Goal: Information Seeking & Learning: Learn about a topic

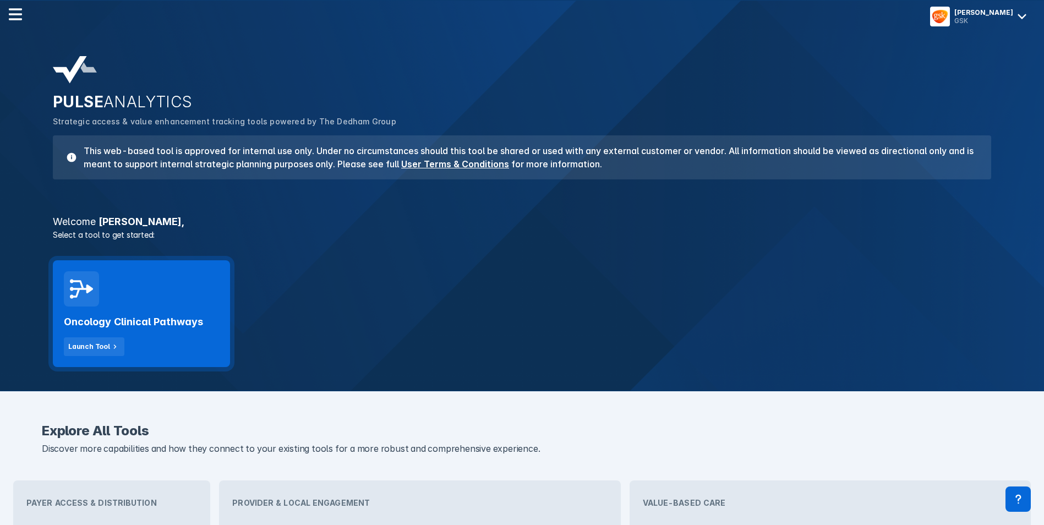
click at [186, 308] on div "Oncology Clinical Pathways Launch Tool" at bounding box center [141, 332] width 155 height 50
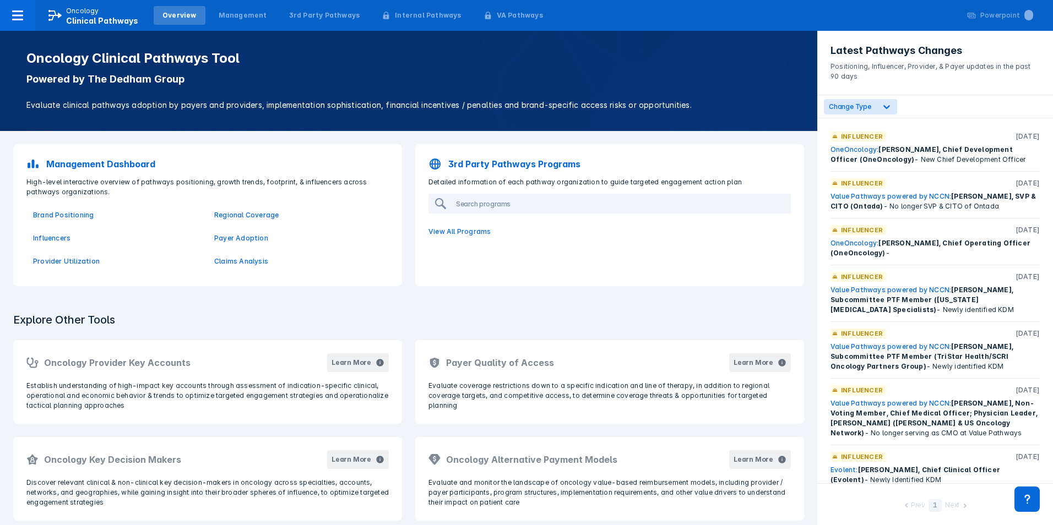
click at [921, 150] on span "[PERSON_NAME], Chief Development Officer (OneOncology)" at bounding box center [921, 154] width 182 height 18
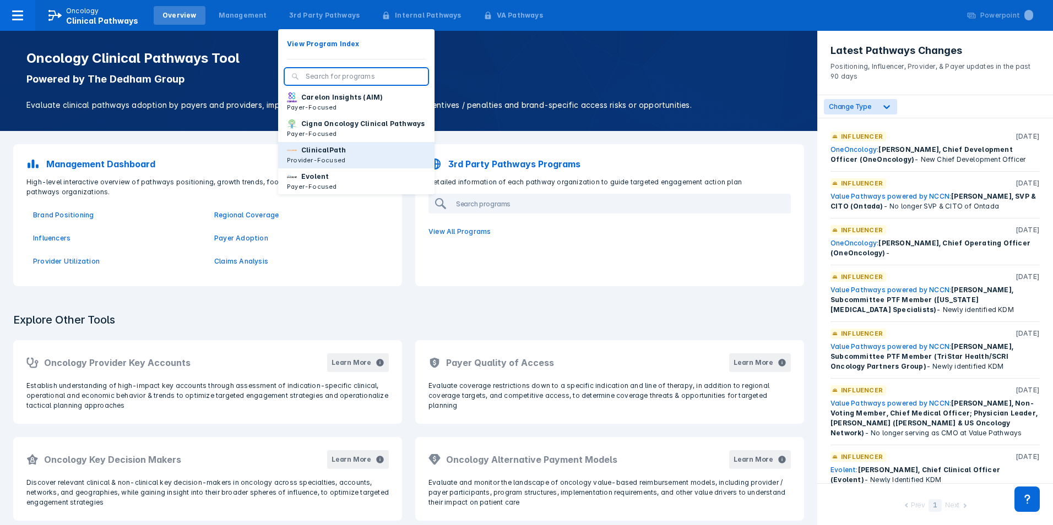
click at [319, 155] on p "ClinicalPath" at bounding box center [323, 150] width 45 height 10
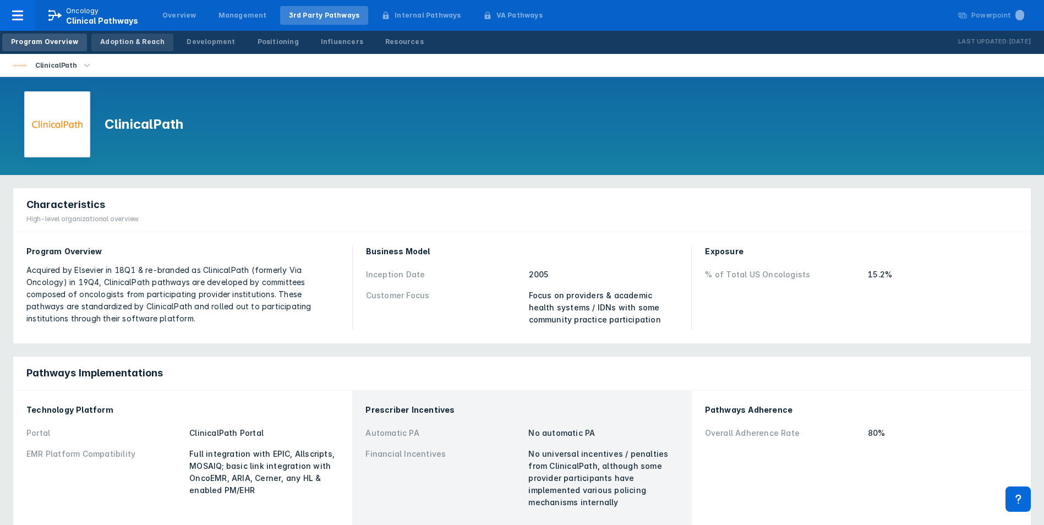
click at [144, 40] on div "Adoption & Reach" at bounding box center [132, 42] width 64 height 10
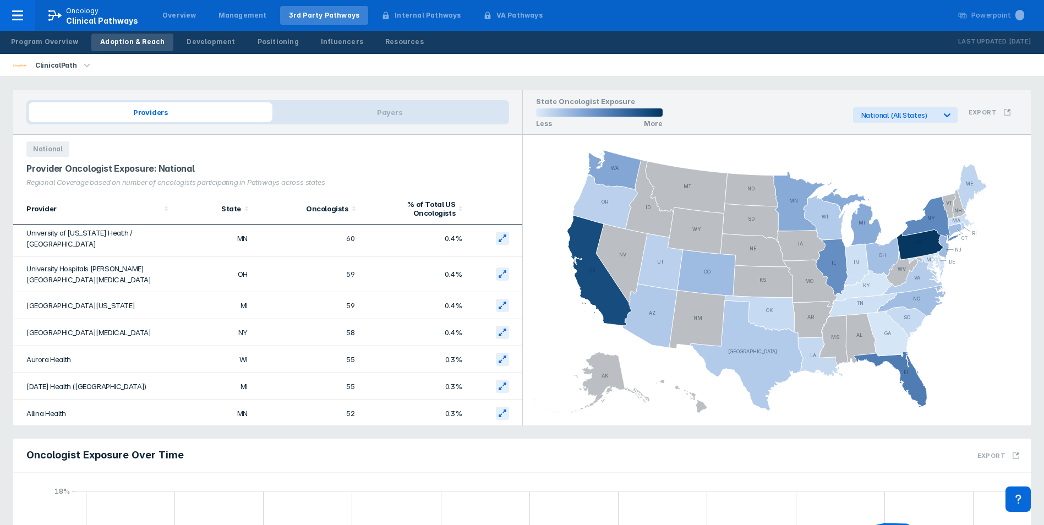
scroll to position [385, 0]
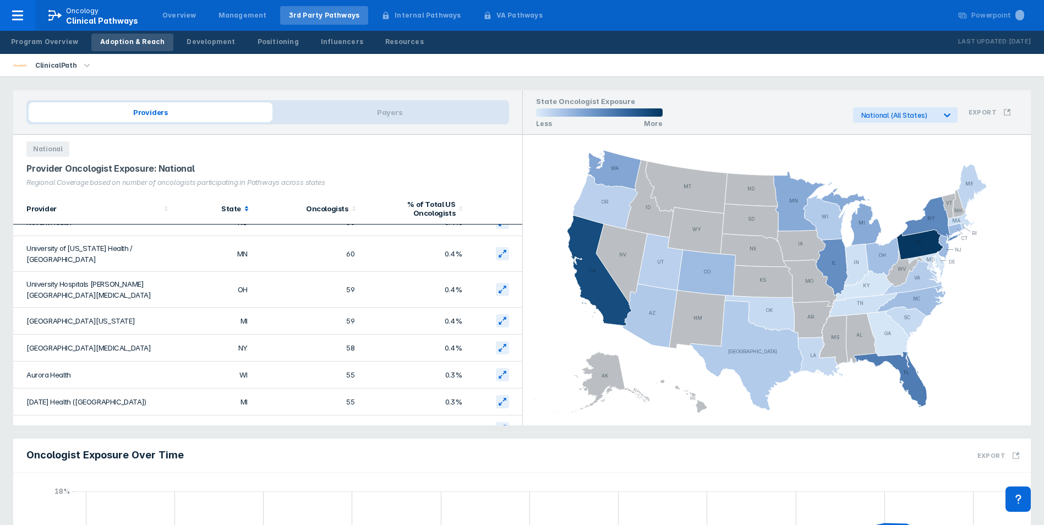
click at [241, 211] on icon at bounding box center [246, 208] width 11 height 11
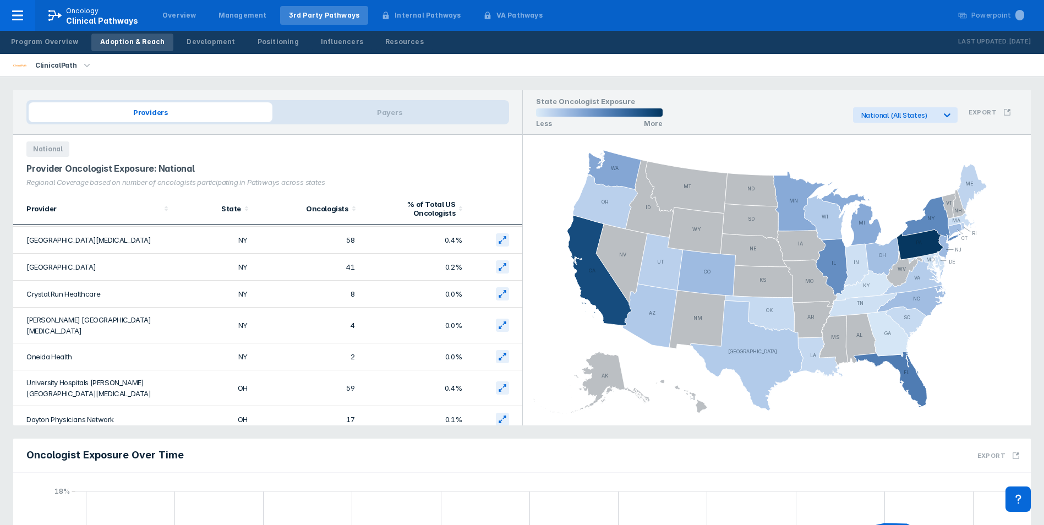
scroll to position [1156, 0]
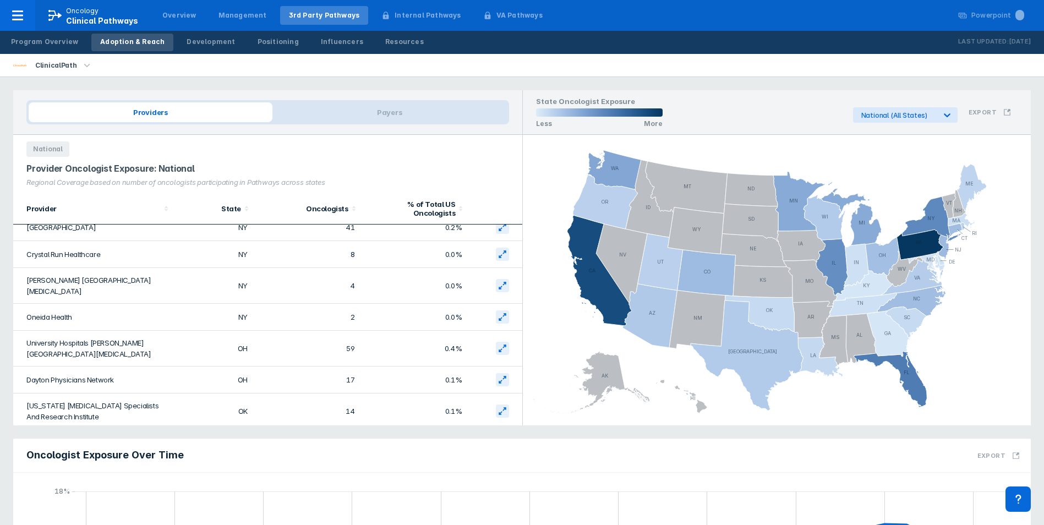
click at [84, 63] on icon "button" at bounding box center [87, 65] width 12 height 12
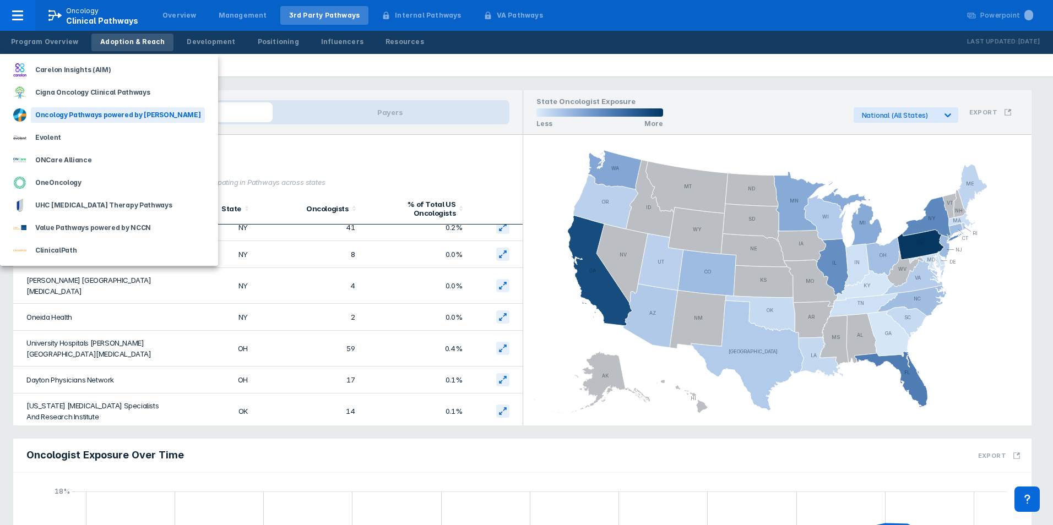
click at [87, 114] on div "Oncology Pathways powered by Dana-Farber" at bounding box center [118, 114] width 174 height 15
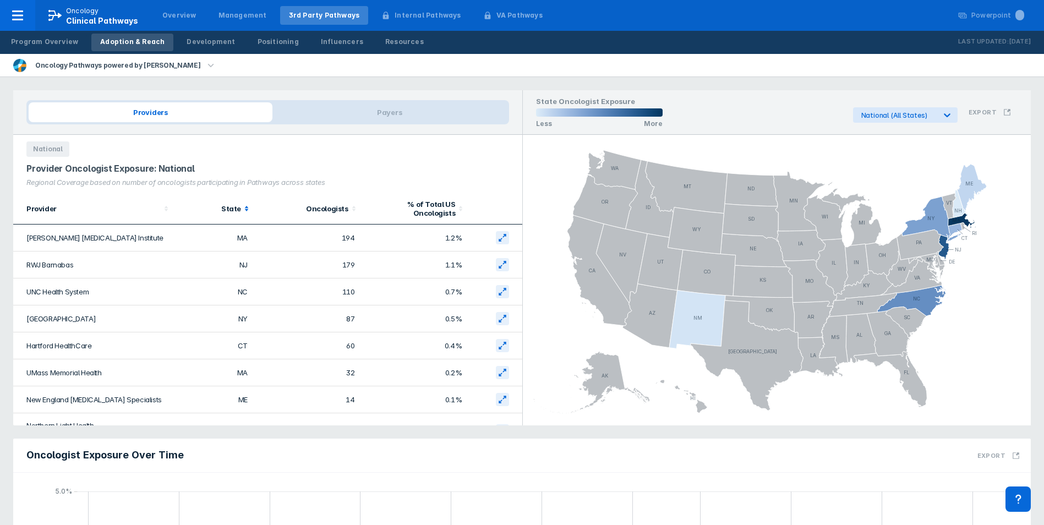
click at [244, 210] on icon at bounding box center [246, 208] width 11 height 11
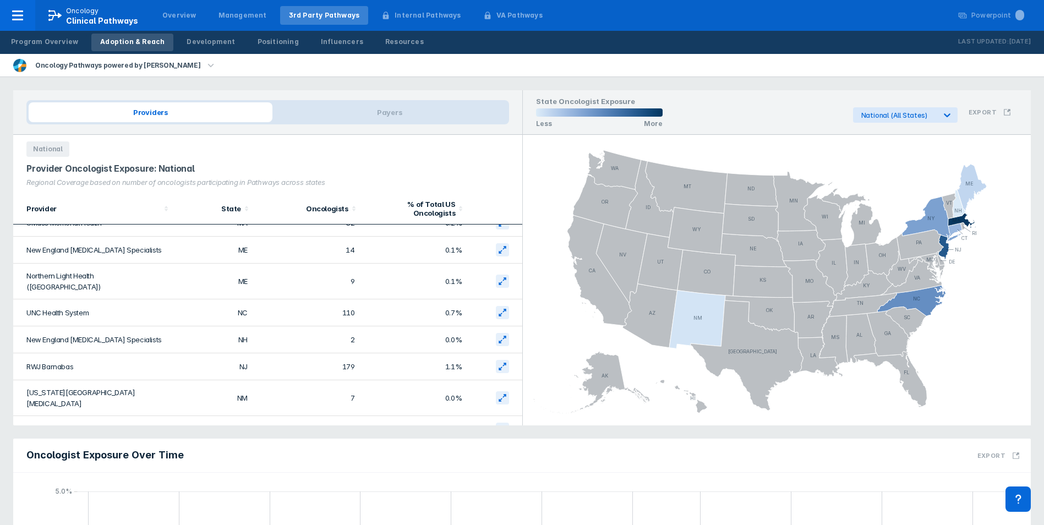
click at [205, 65] on icon "button" at bounding box center [211, 65] width 12 height 12
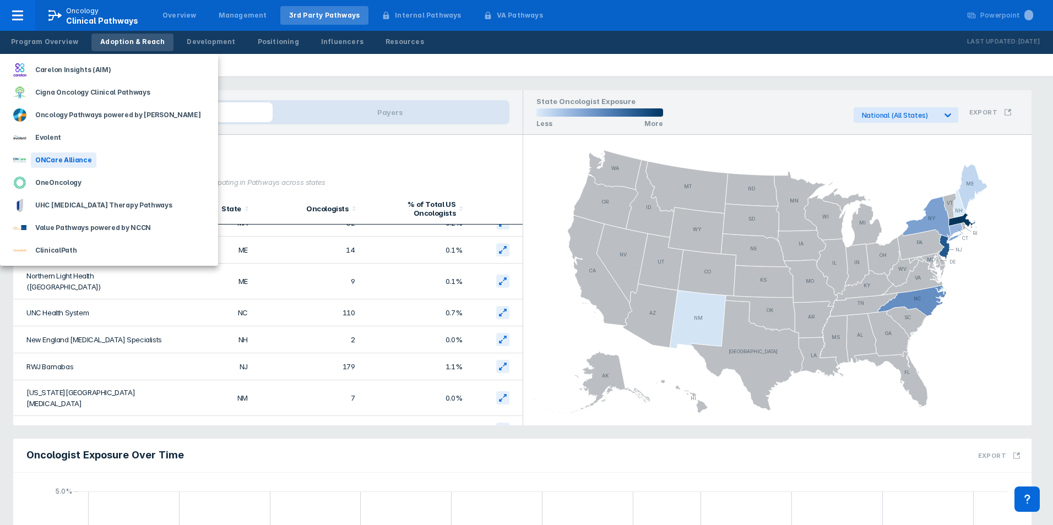
click at [136, 162] on div "ONCare Alliance" at bounding box center [109, 160] width 218 height 23
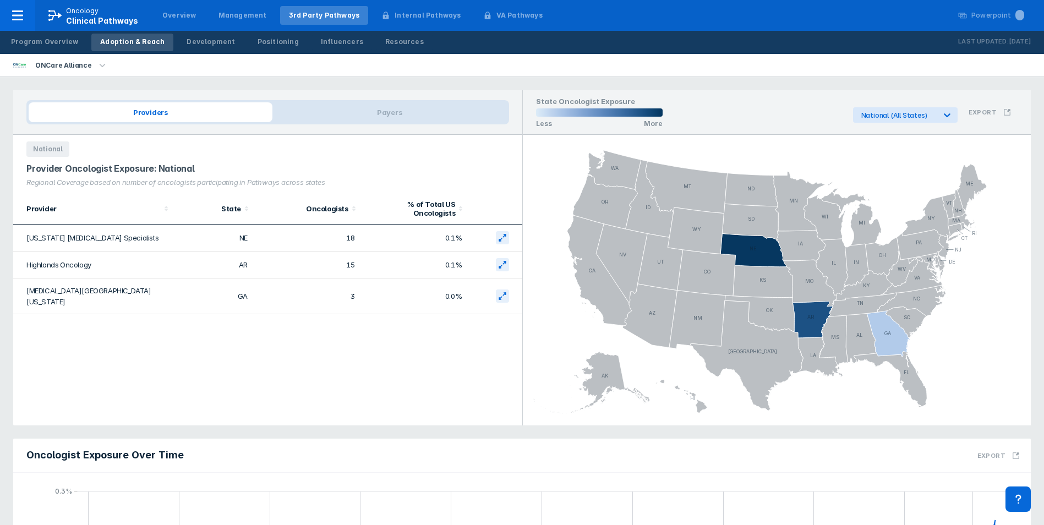
click at [100, 62] on icon "button" at bounding box center [102, 65] width 12 height 12
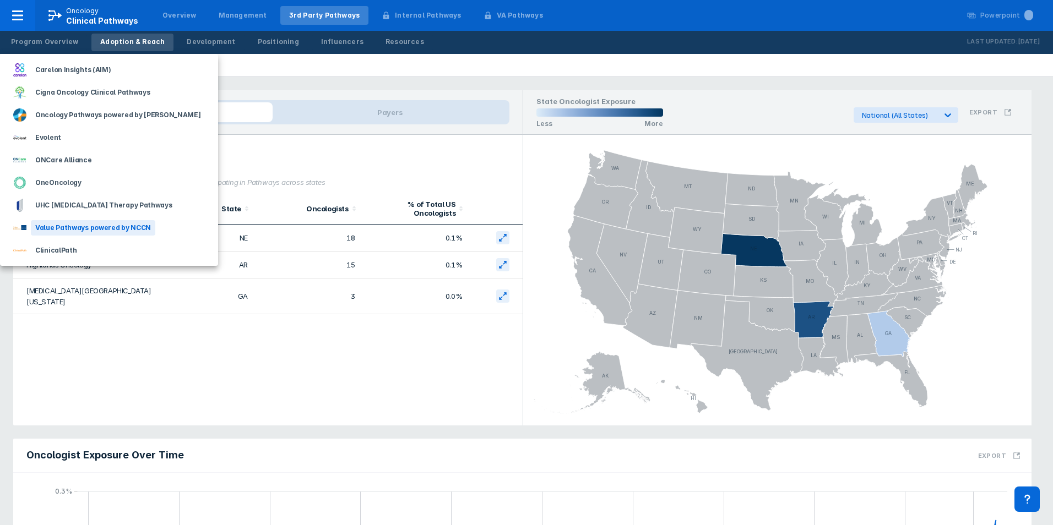
click at [106, 226] on div "Value Pathways powered by NCCN" at bounding box center [93, 227] width 124 height 15
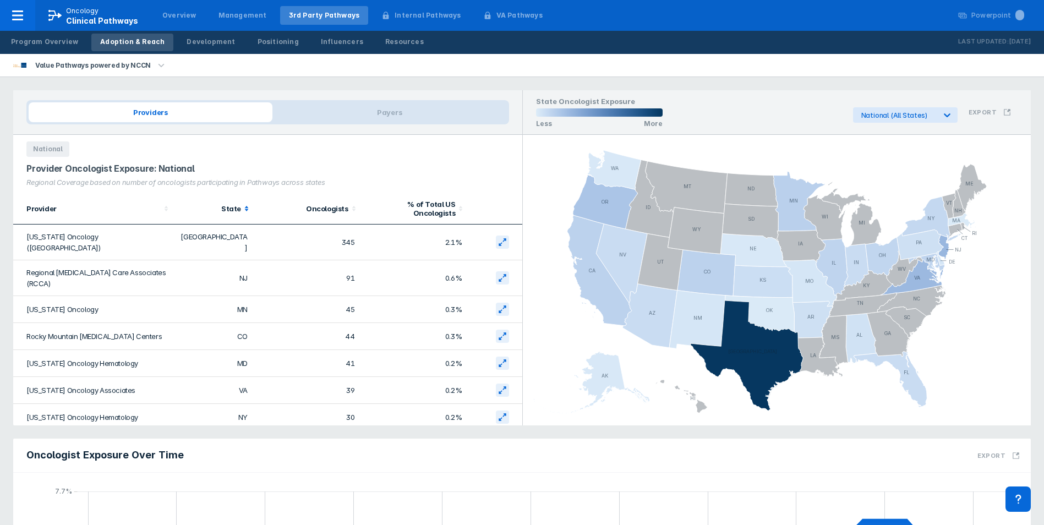
click at [241, 213] on icon at bounding box center [246, 208] width 11 height 11
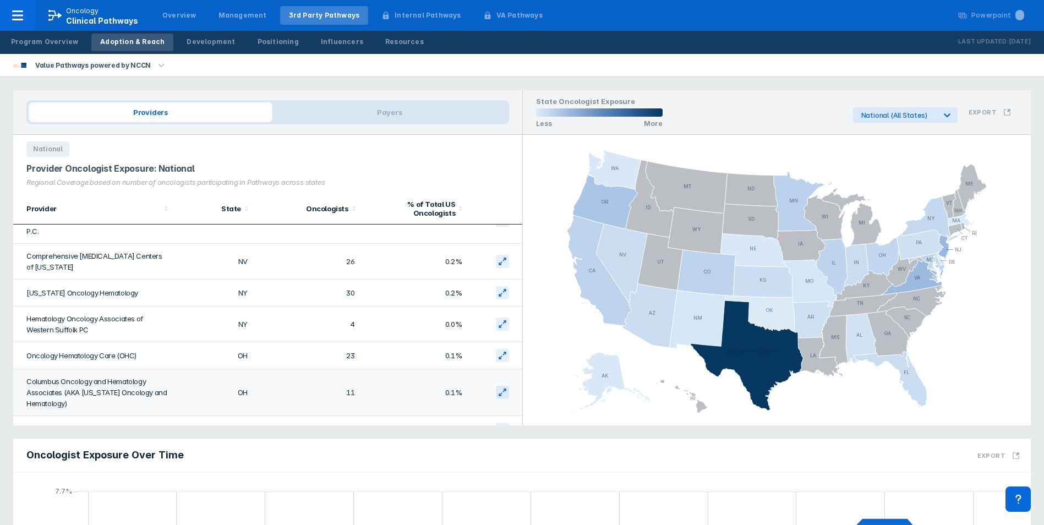
scroll to position [1046, 0]
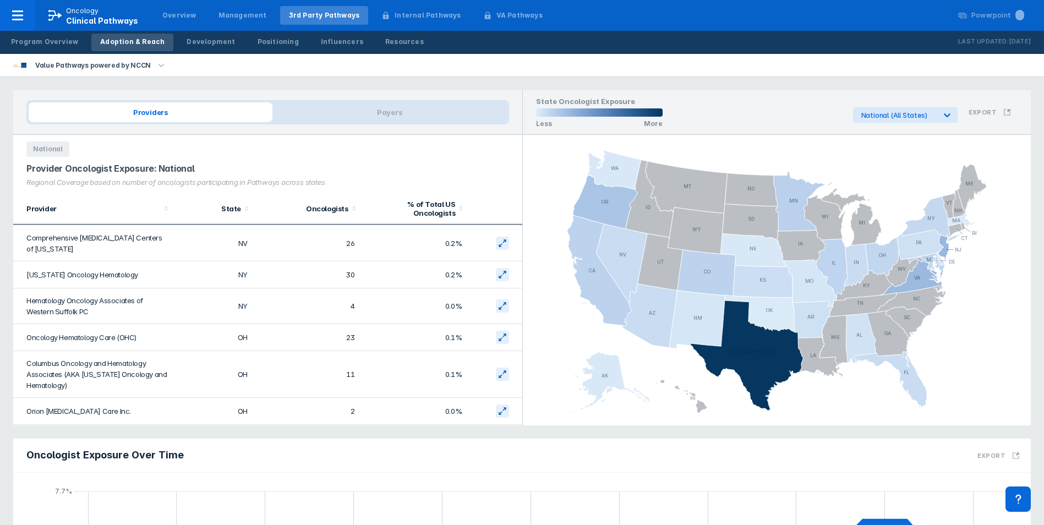
click at [155, 63] on icon "button" at bounding box center [161, 65] width 12 height 12
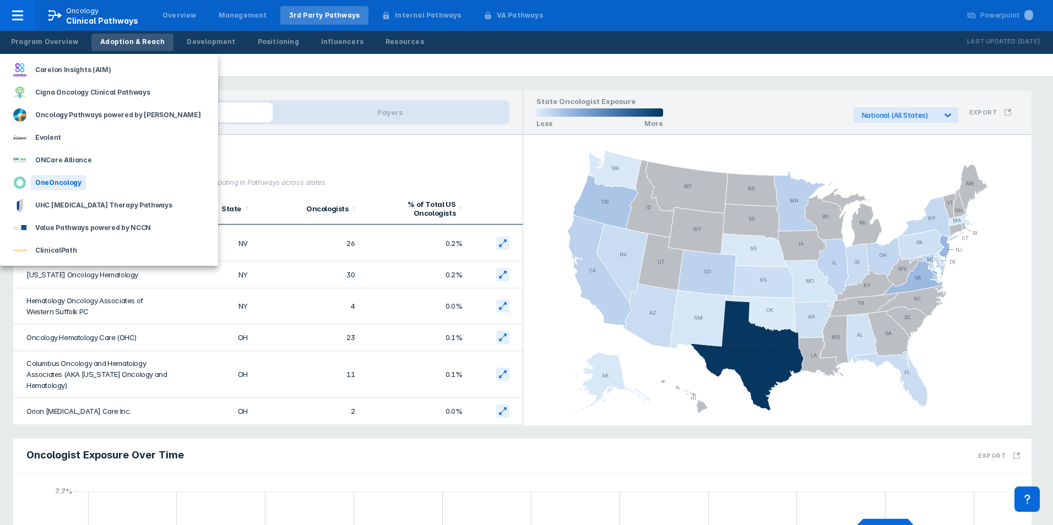
click at [85, 184] on div "OneOncology" at bounding box center [109, 182] width 218 height 23
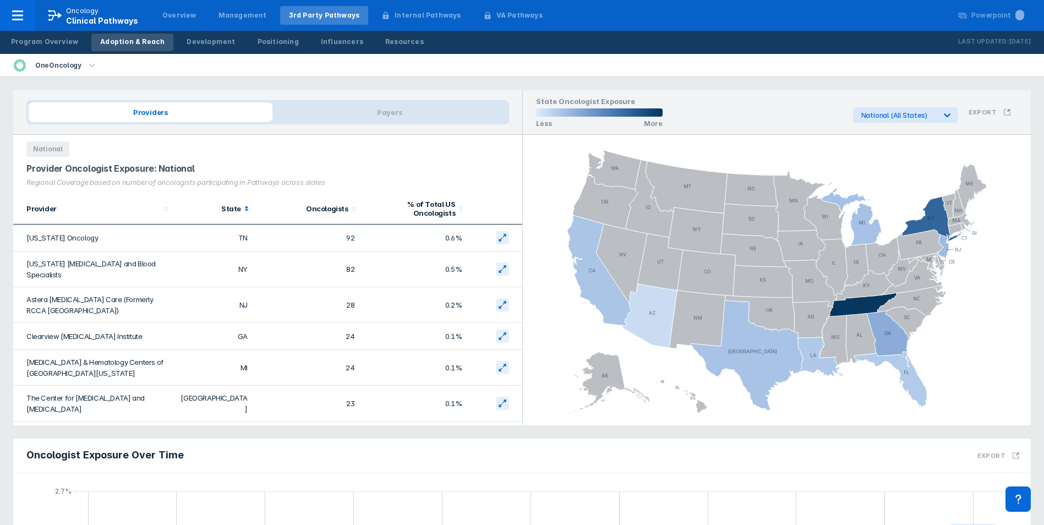
click at [241, 207] on icon at bounding box center [246, 208] width 11 height 11
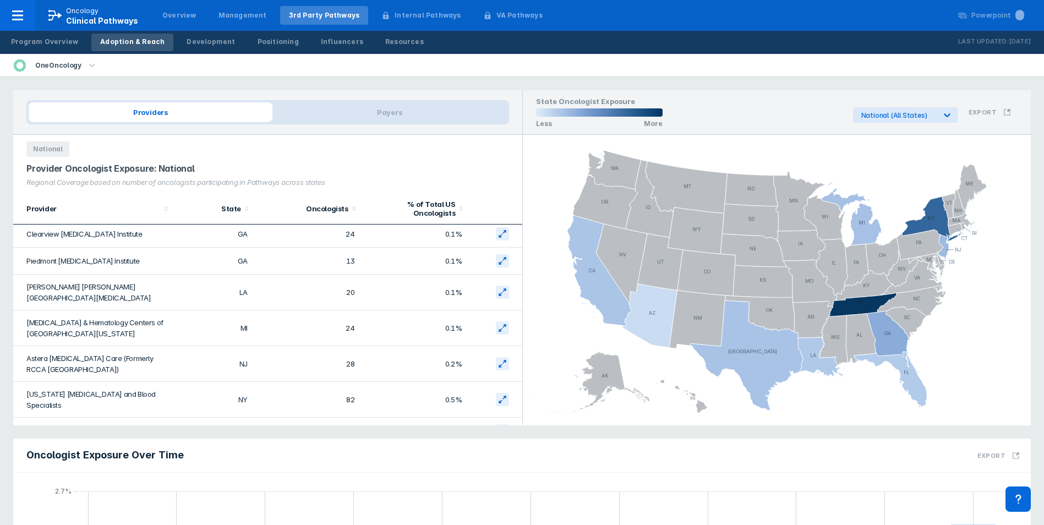
scroll to position [203, 0]
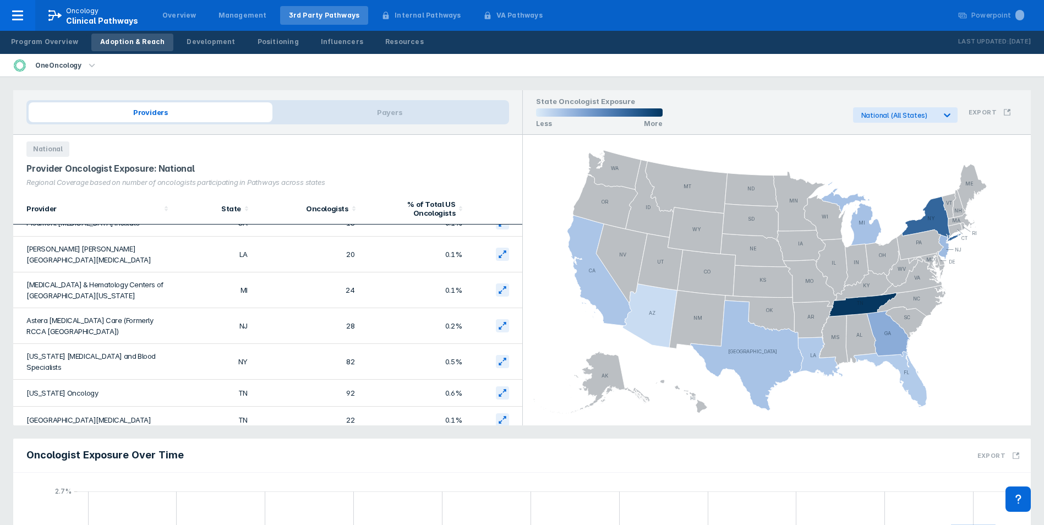
click at [88, 67] on icon "button" at bounding box center [92, 65] width 12 height 12
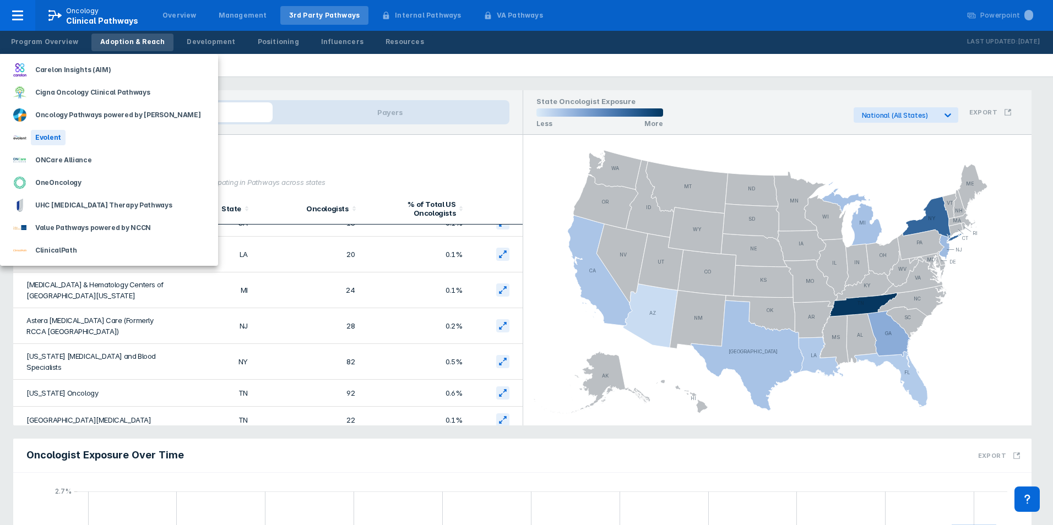
click at [71, 136] on div "Evolent" at bounding box center [109, 137] width 218 height 23
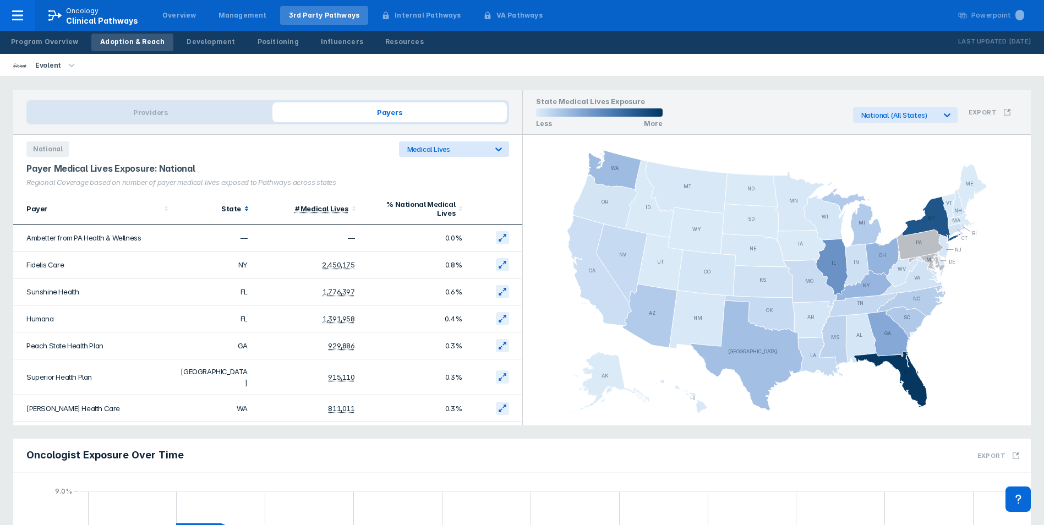
click at [242, 207] on icon at bounding box center [246, 208] width 11 height 11
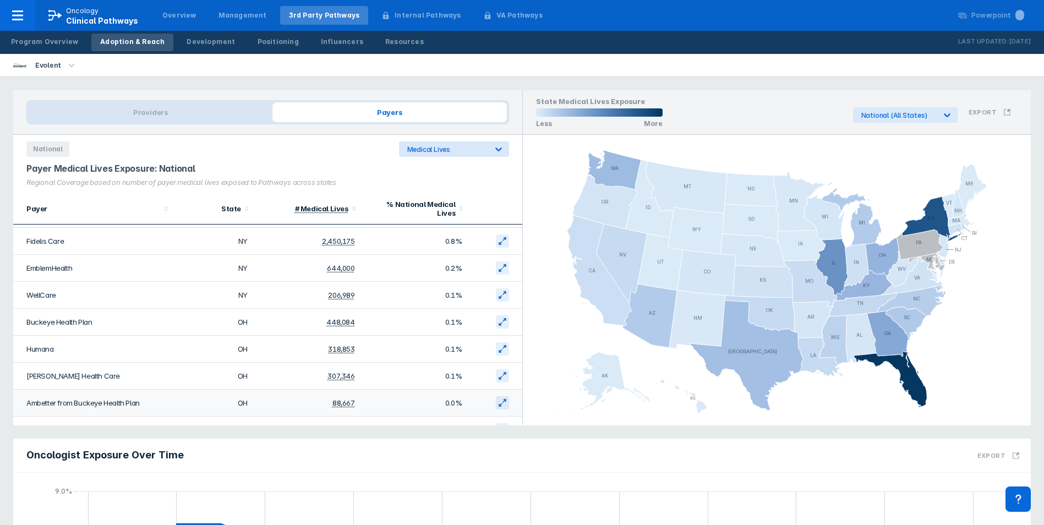
scroll to position [2752, 0]
